Goal: Transaction & Acquisition: Purchase product/service

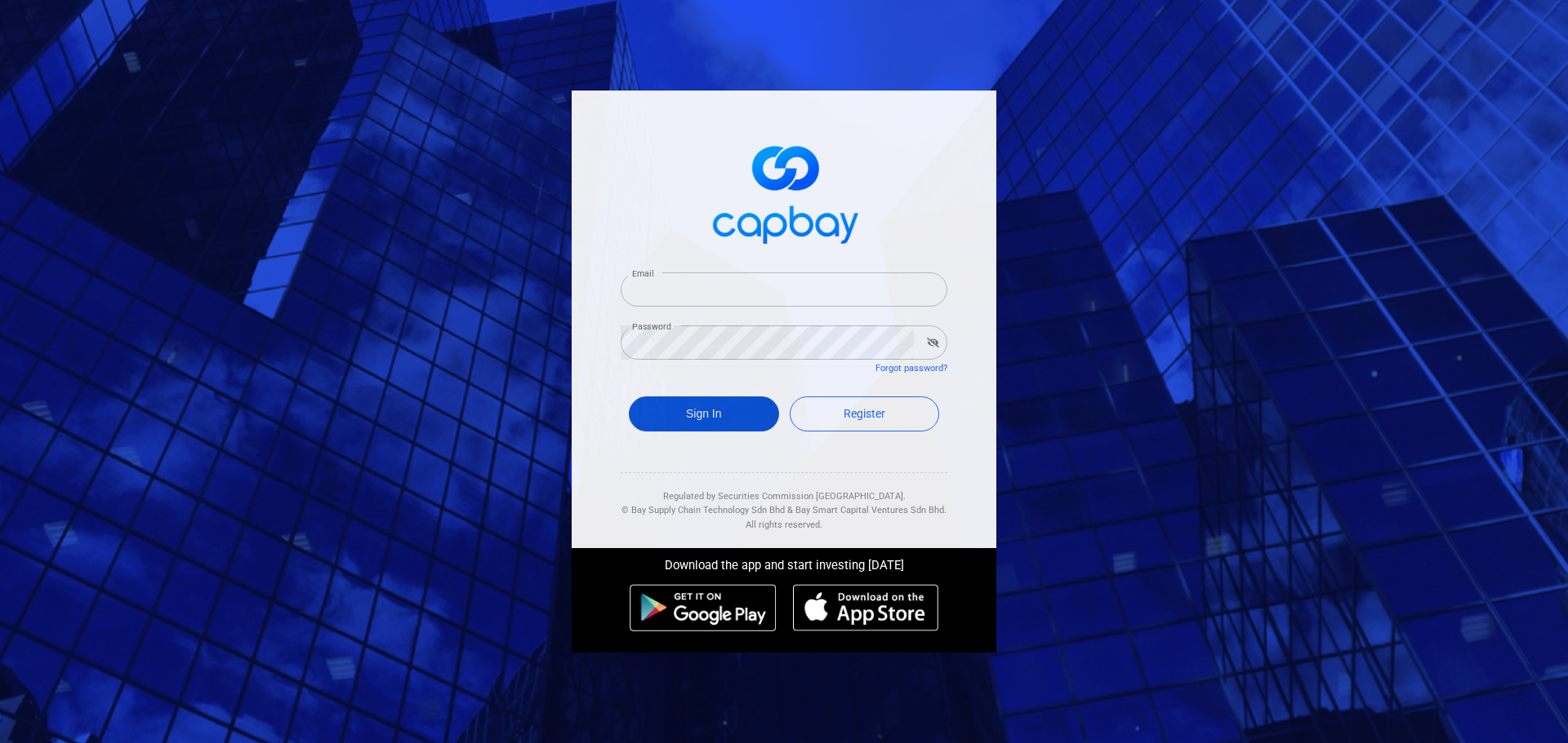
type input "[EMAIL_ADDRESS][DOMAIN_NAME]"
click at [758, 416] on button "Sign In" at bounding box center [704, 414] width 150 height 35
type input "[EMAIL_ADDRESS][DOMAIN_NAME]"
click at [735, 407] on button "Sign In" at bounding box center [704, 414] width 150 height 35
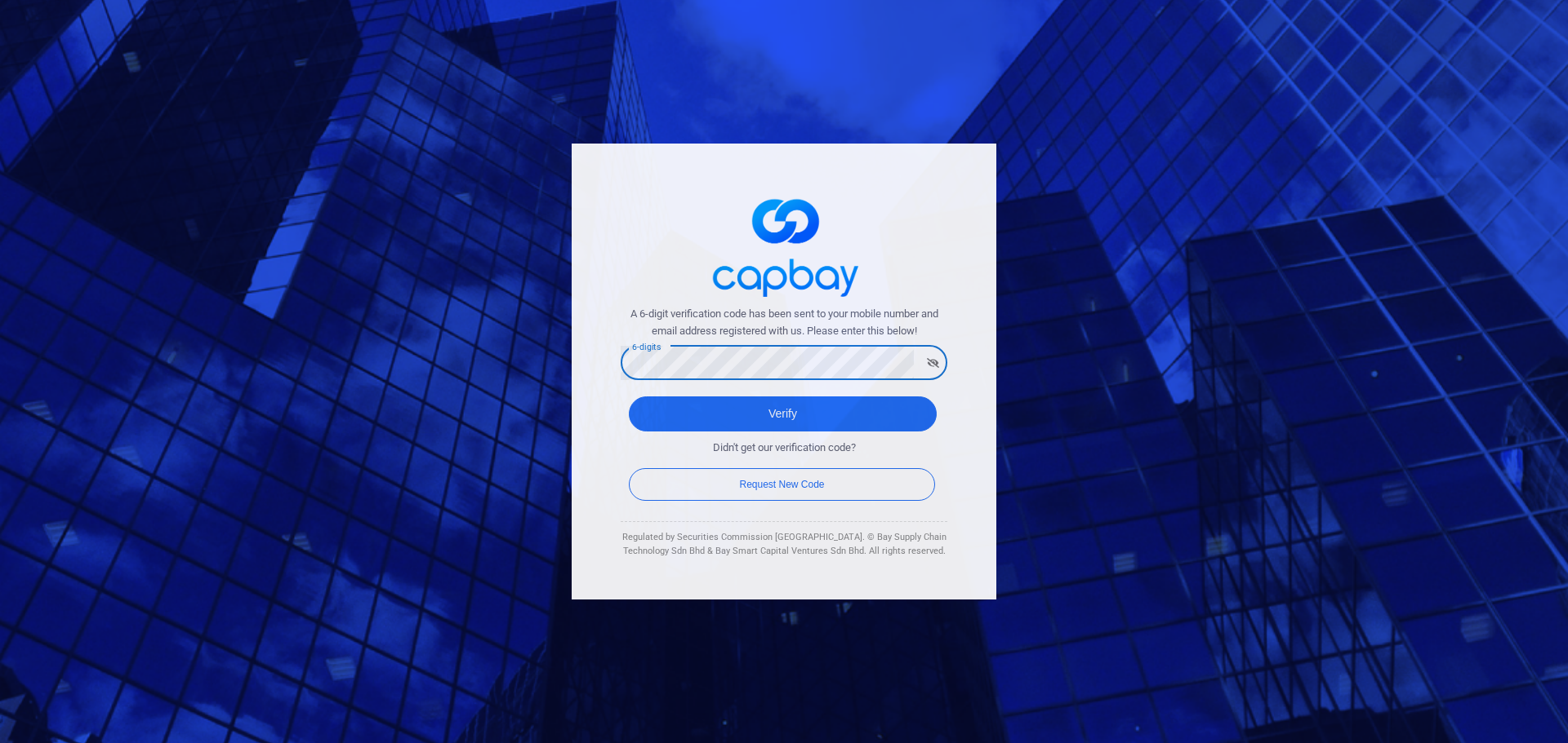
click at [629, 397] on button "Verify" at bounding box center [783, 414] width 308 height 35
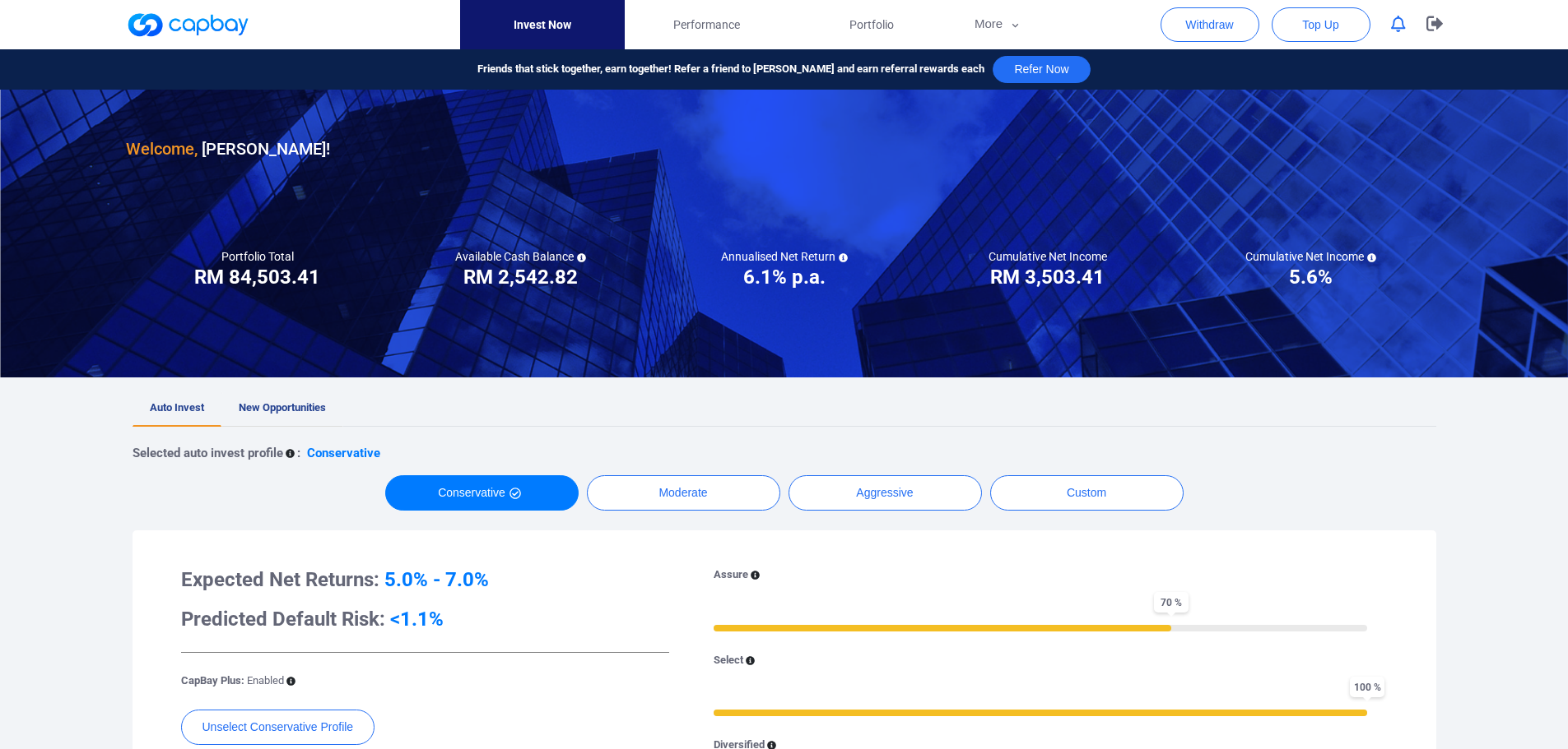
click at [302, 409] on span "New Opportunities" at bounding box center [283, 407] width 88 height 12
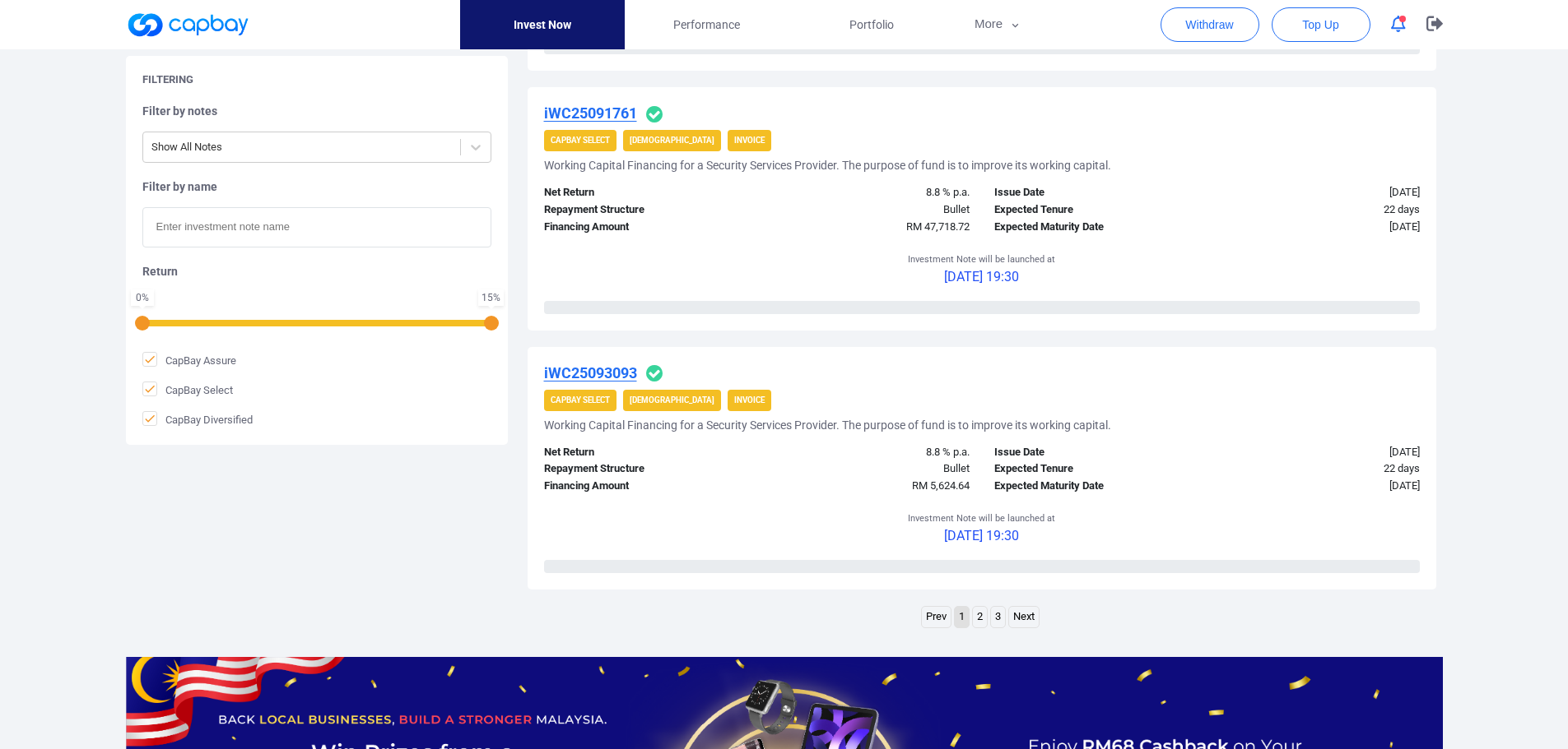
scroll to position [2664, 0]
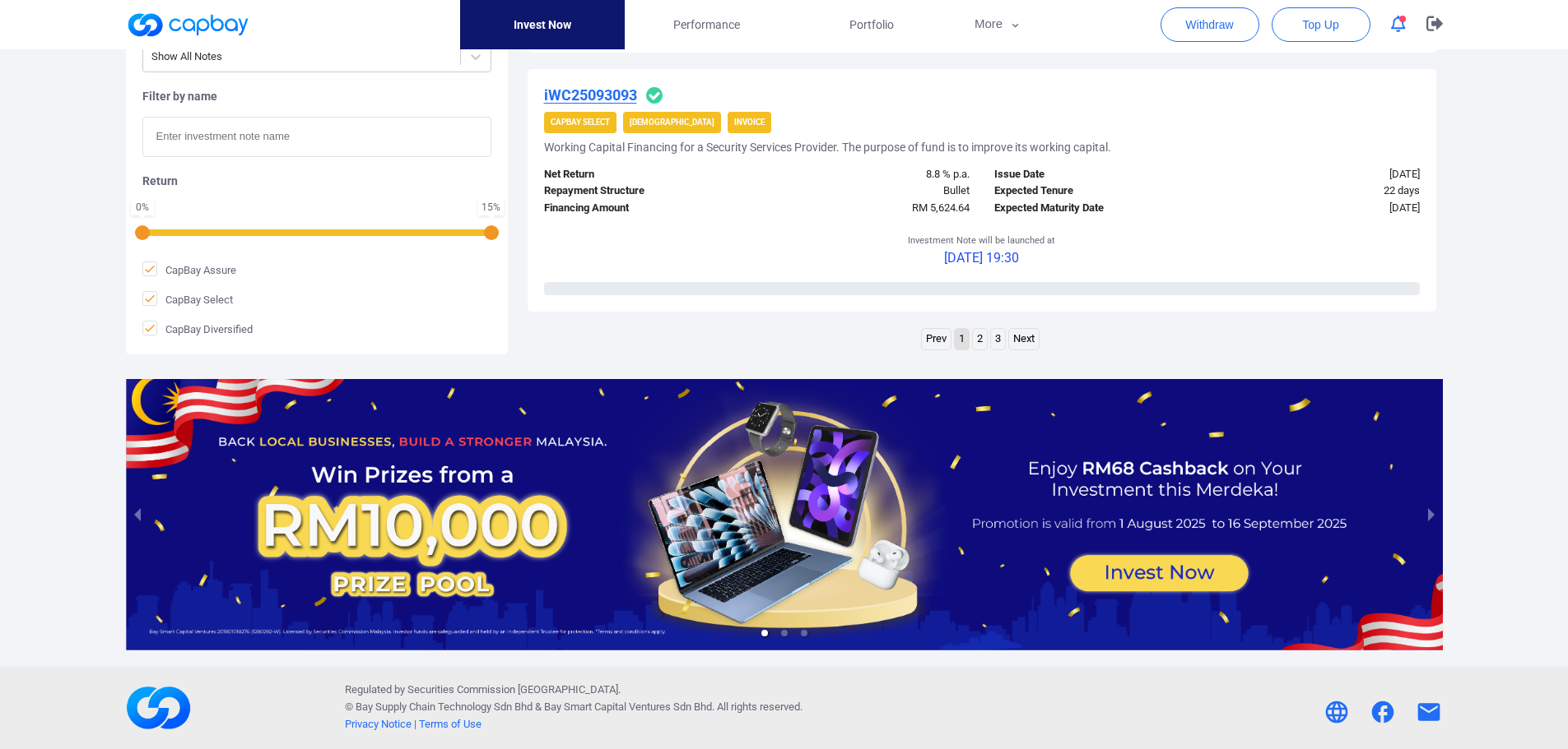
click at [997, 345] on link "3" at bounding box center [998, 340] width 14 height 21
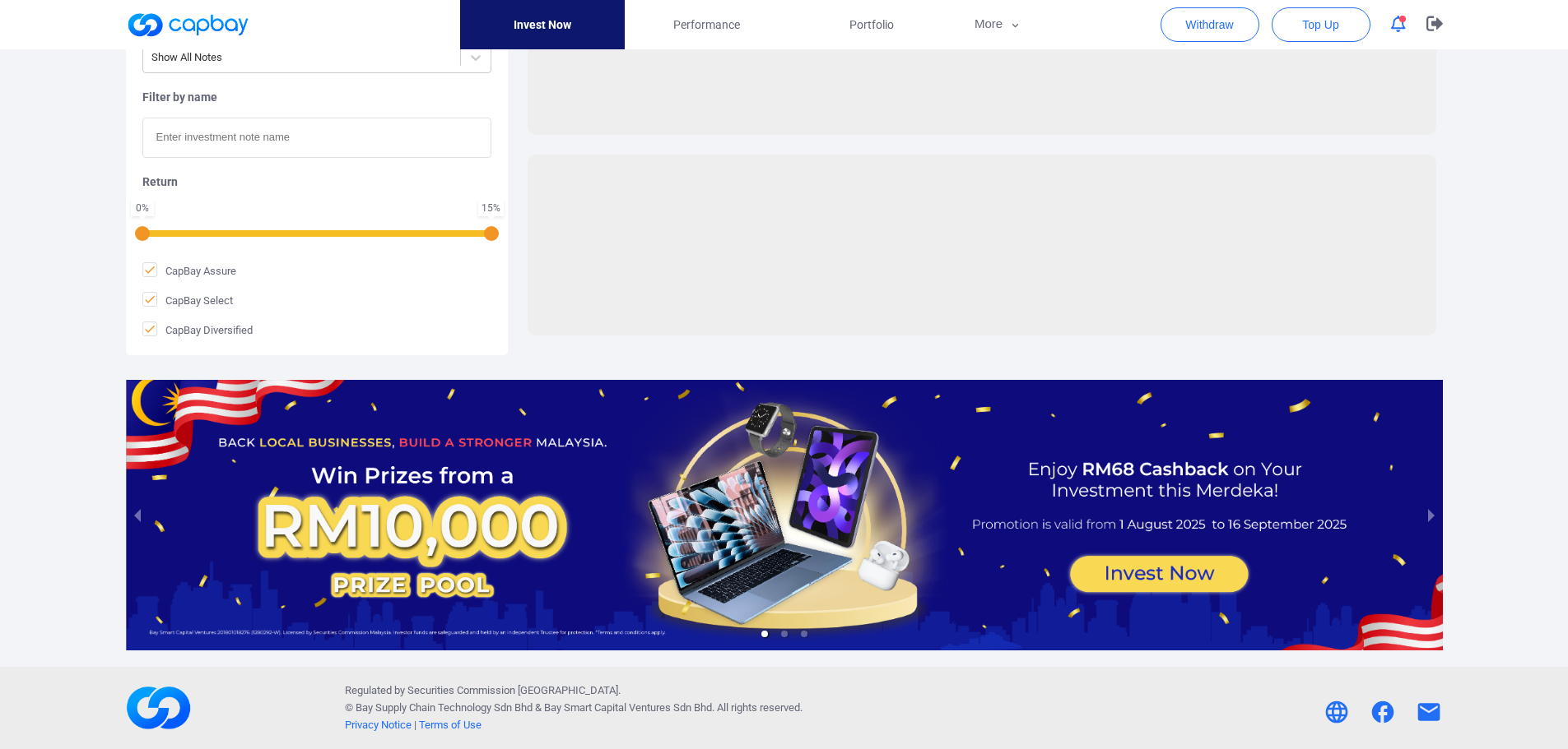
scroll to position [645, 0]
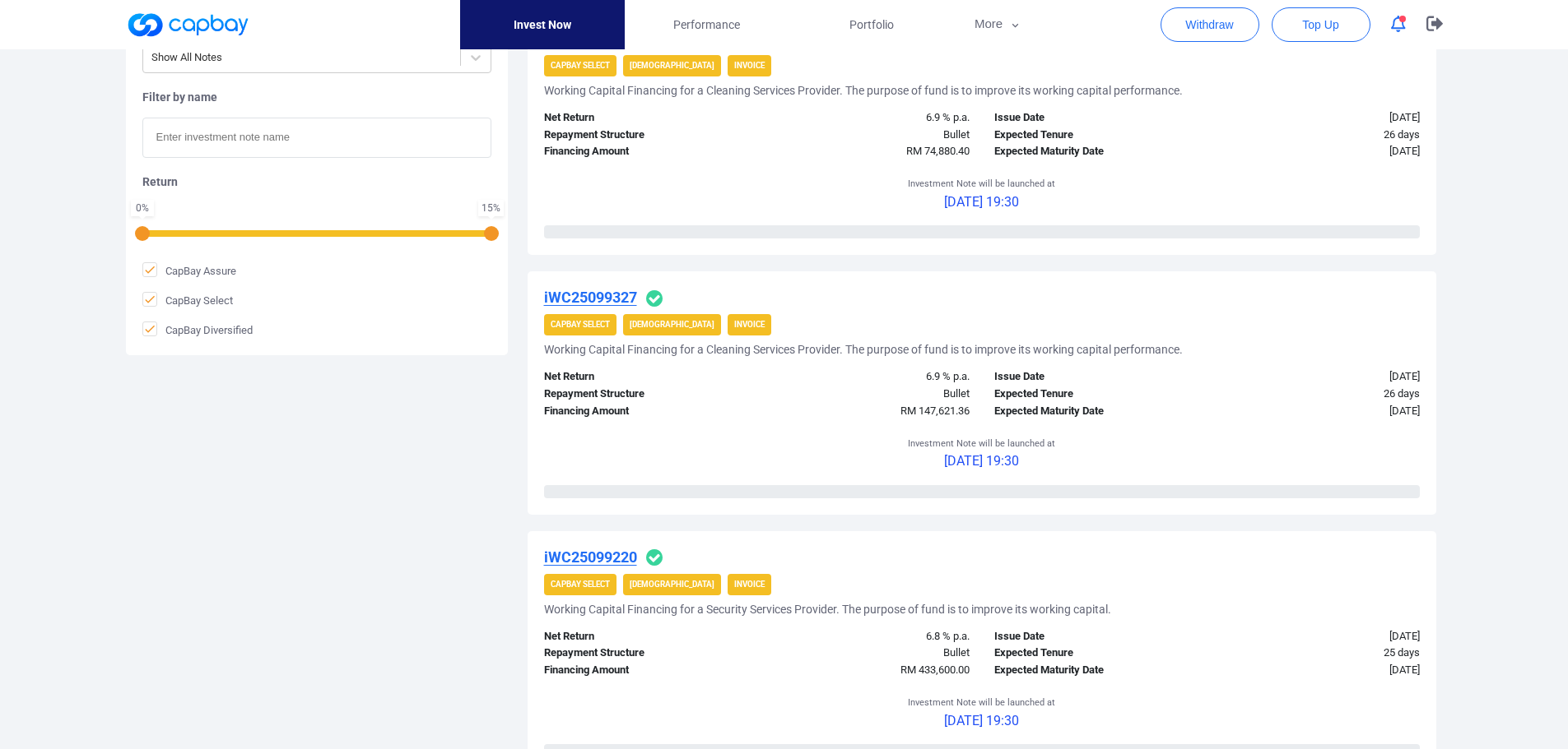
click at [1392, 17] on icon "button" at bounding box center [1399, 24] width 15 height 17
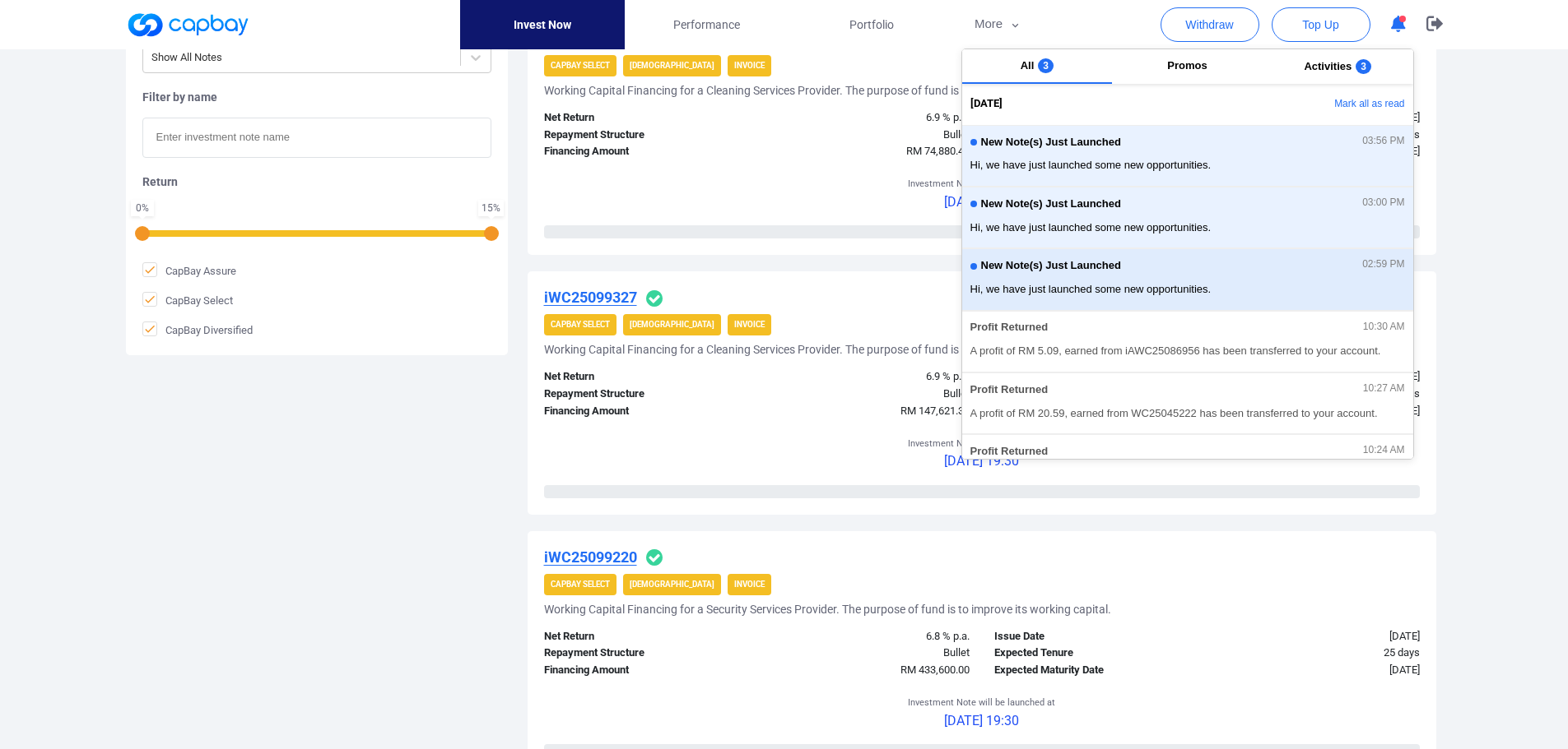
click at [1208, 270] on div "New Note(s) Just Launched 02:59 PM" at bounding box center [1187, 267] width 434 height 18
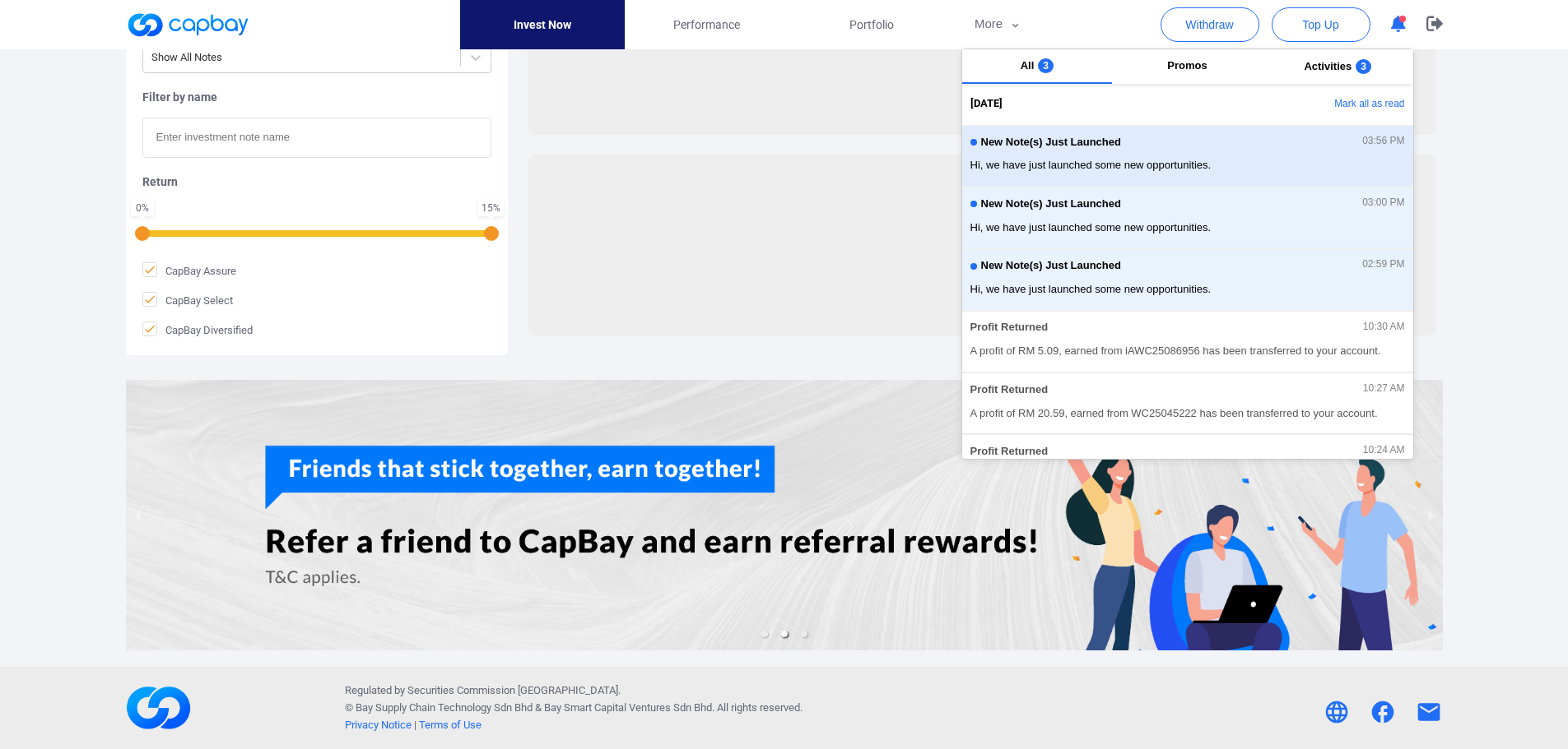
click at [1215, 141] on div "New Note(s) Just Launched 03:56 PM" at bounding box center [1187, 145] width 434 height 18
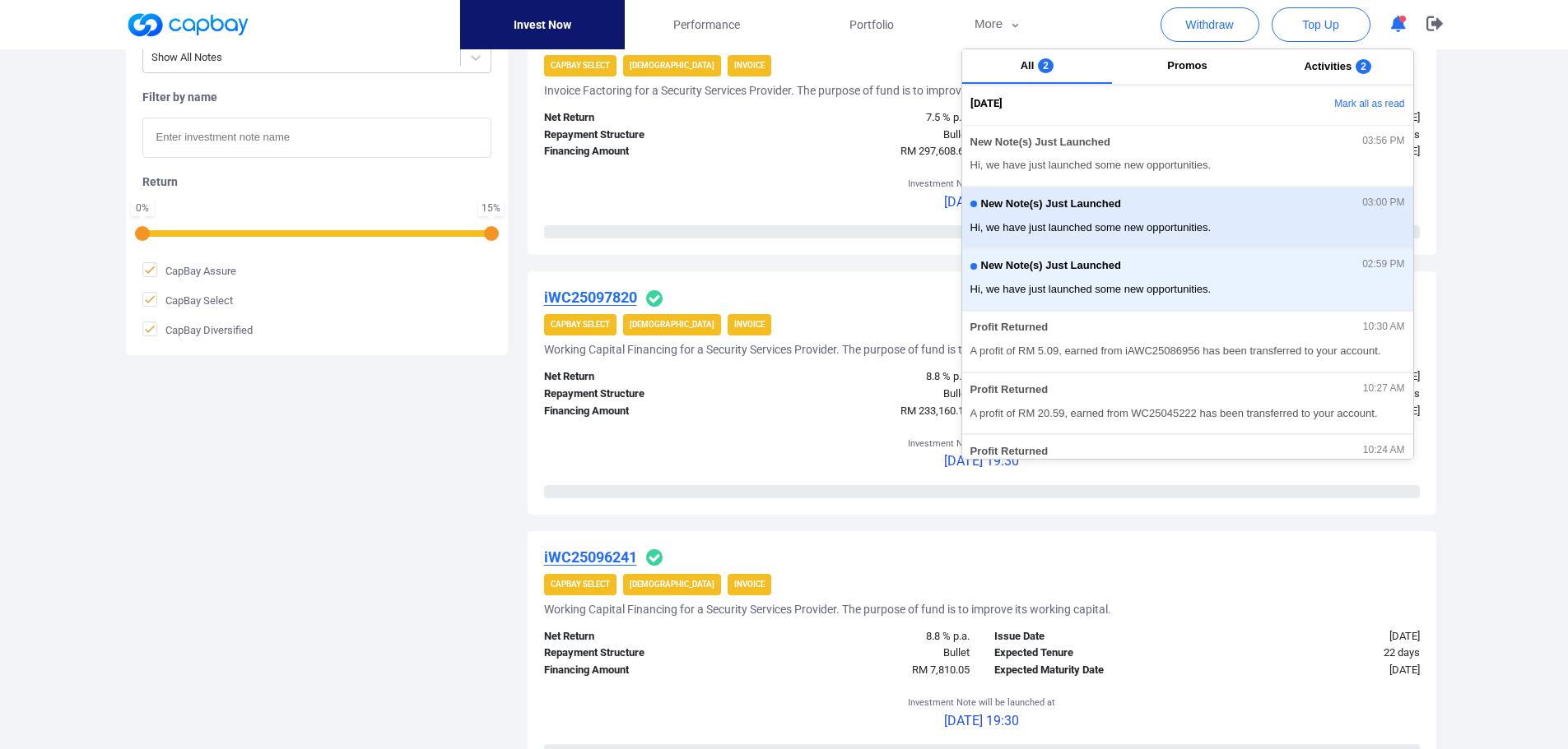
click at [1208, 230] on span "Hi, we have just launched some new opportunities." at bounding box center [1187, 227] width 434 height 16
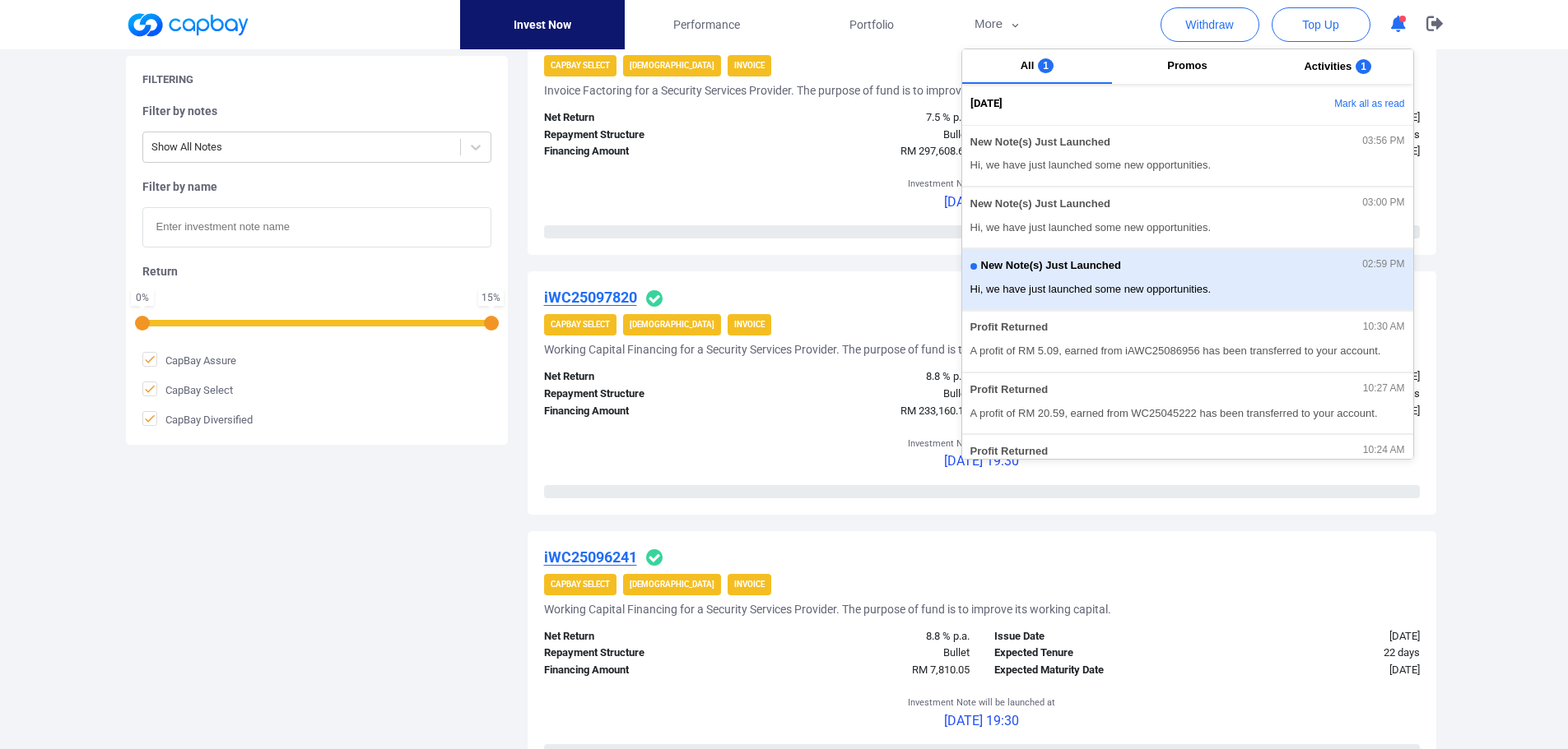
click at [1207, 273] on div "New Note(s) Just Launched 02:59 PM" at bounding box center [1187, 267] width 434 height 18
